Goal: Task Accomplishment & Management: Manage account settings

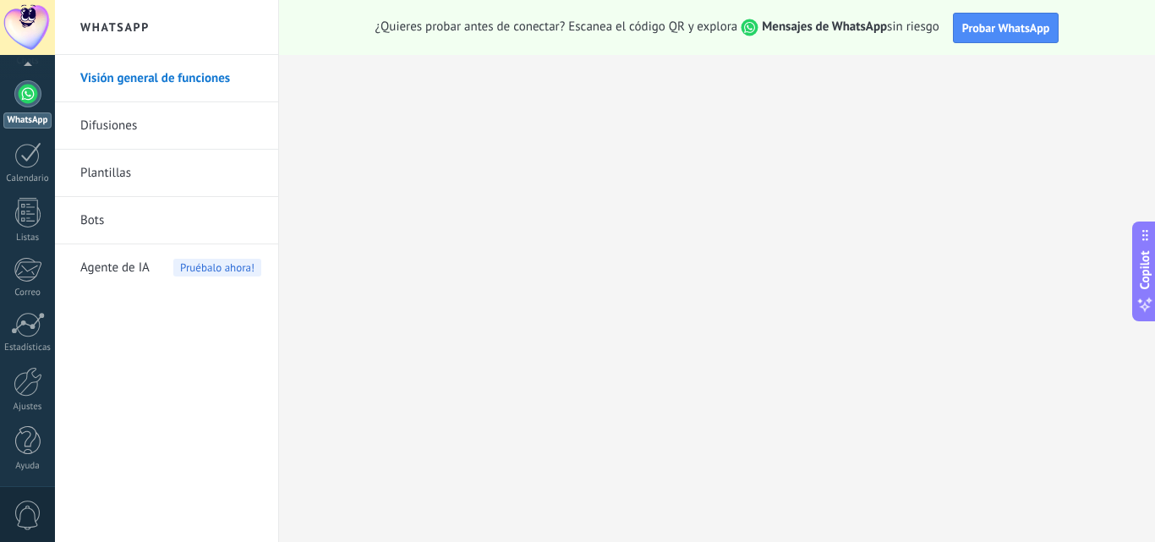
scroll to position [161, 0]
click at [30, 478] on div "Panel Leads Chats WhatsApp Clientes" at bounding box center [27, 198] width 55 height 578
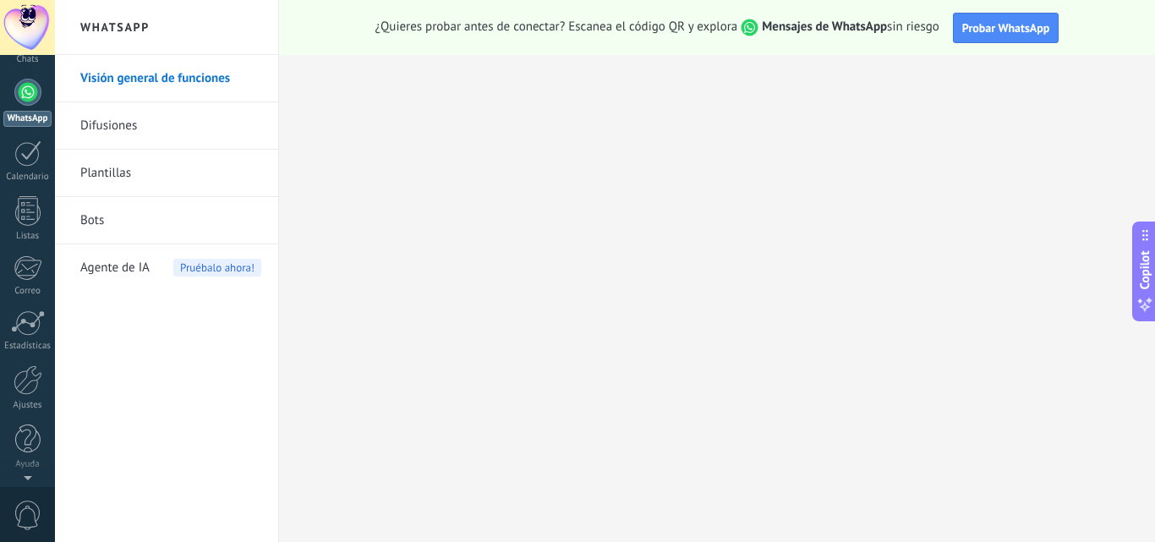
scroll to position [0, 0]
click at [29, 21] on div at bounding box center [27, 27] width 55 height 55
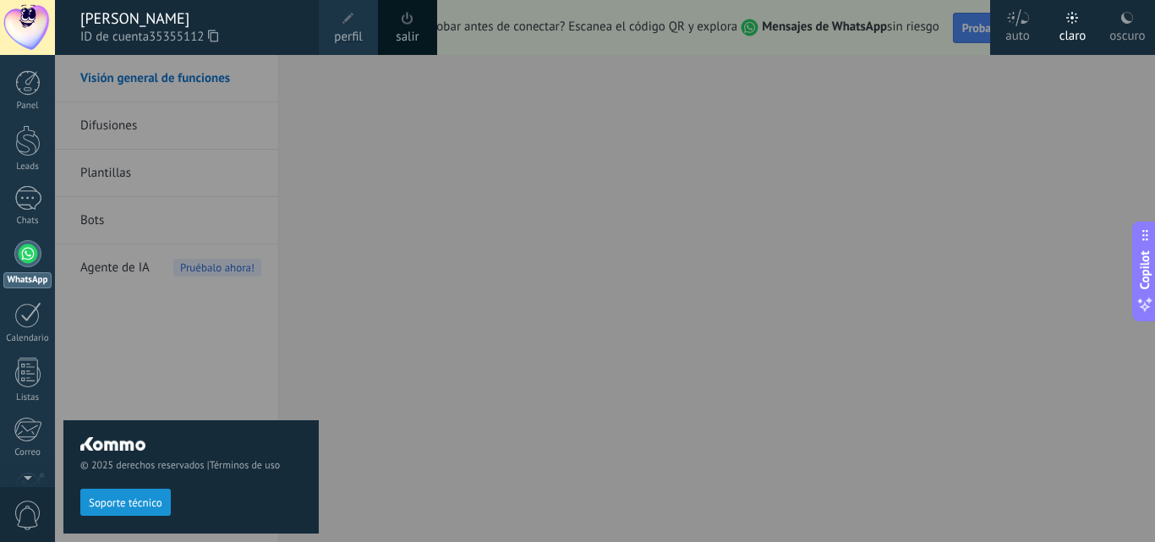
click at [1122, 33] on div "oscuro" at bounding box center [1127, 33] width 36 height 44
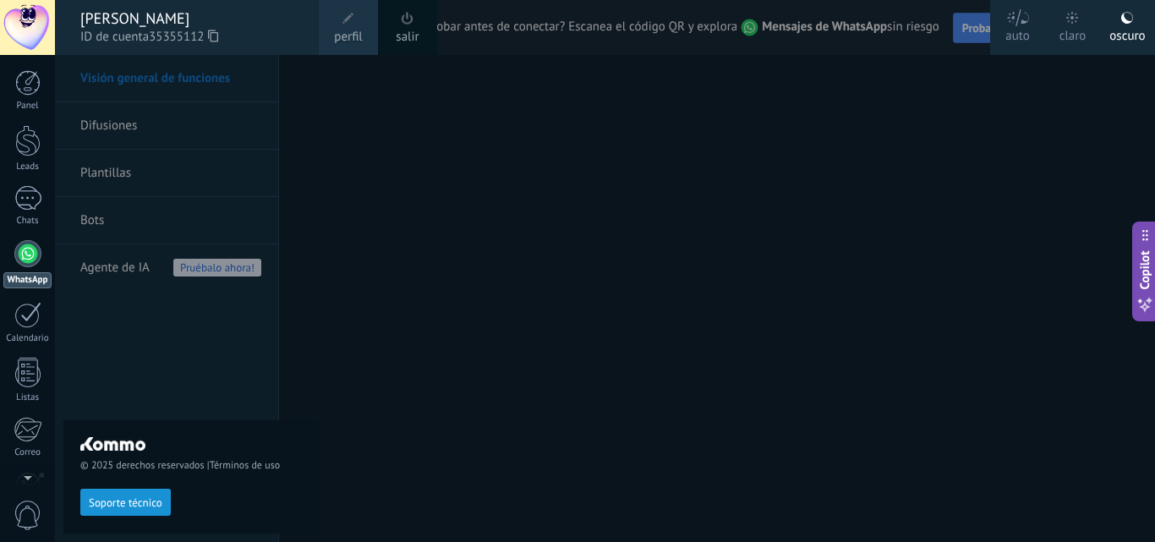
click at [408, 31] on link "salir" at bounding box center [407, 37] width 23 height 19
